Goal: Transaction & Acquisition: Book appointment/travel/reservation

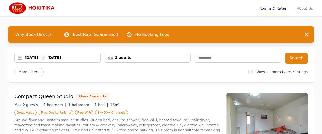
click at [66, 59] on div "[DATE] [DATE]" at bounding box center [63, 57] width 76 height 5
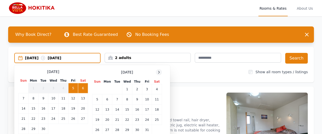
click at [158, 72] on icon at bounding box center [159, 72] width 4 height 4
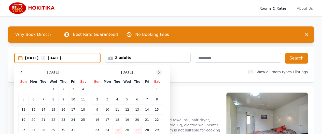
click at [158, 72] on icon at bounding box center [159, 72] width 4 height 4
click at [137, 88] on td "1" at bounding box center [137, 89] width 10 height 10
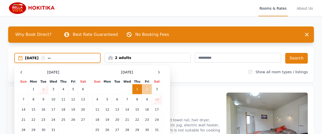
click at [144, 89] on td "2" at bounding box center [147, 89] width 10 height 10
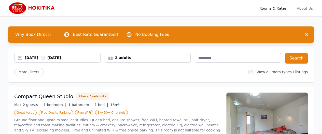
click at [147, 57] on div "2 adults" at bounding box center [148, 57] width 86 height 5
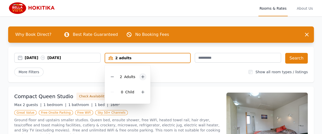
click at [143, 78] on icon at bounding box center [143, 77] width 4 height 4
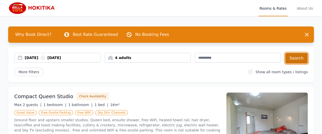
click at [296, 61] on button "Search" at bounding box center [296, 58] width 23 height 11
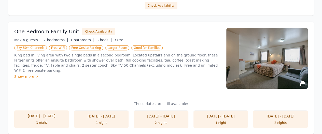
scroll to position [187, 0]
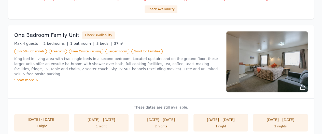
click at [54, 35] on h3 "One Bedroom Family Unit" at bounding box center [46, 35] width 65 height 7
click at [264, 75] on img at bounding box center [266, 61] width 81 height 61
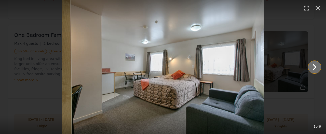
click at [314, 64] on icon "Show slide 2 of 6" at bounding box center [314, 67] width 12 height 12
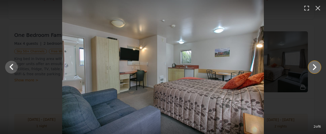
click at [314, 64] on icon "Show slide 3 of 6" at bounding box center [314, 67] width 12 height 12
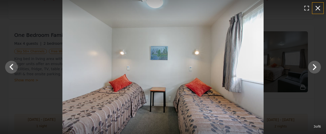
click at [321, 6] on icon "button" at bounding box center [317, 8] width 8 height 8
